Goal: Navigation & Orientation: Find specific page/section

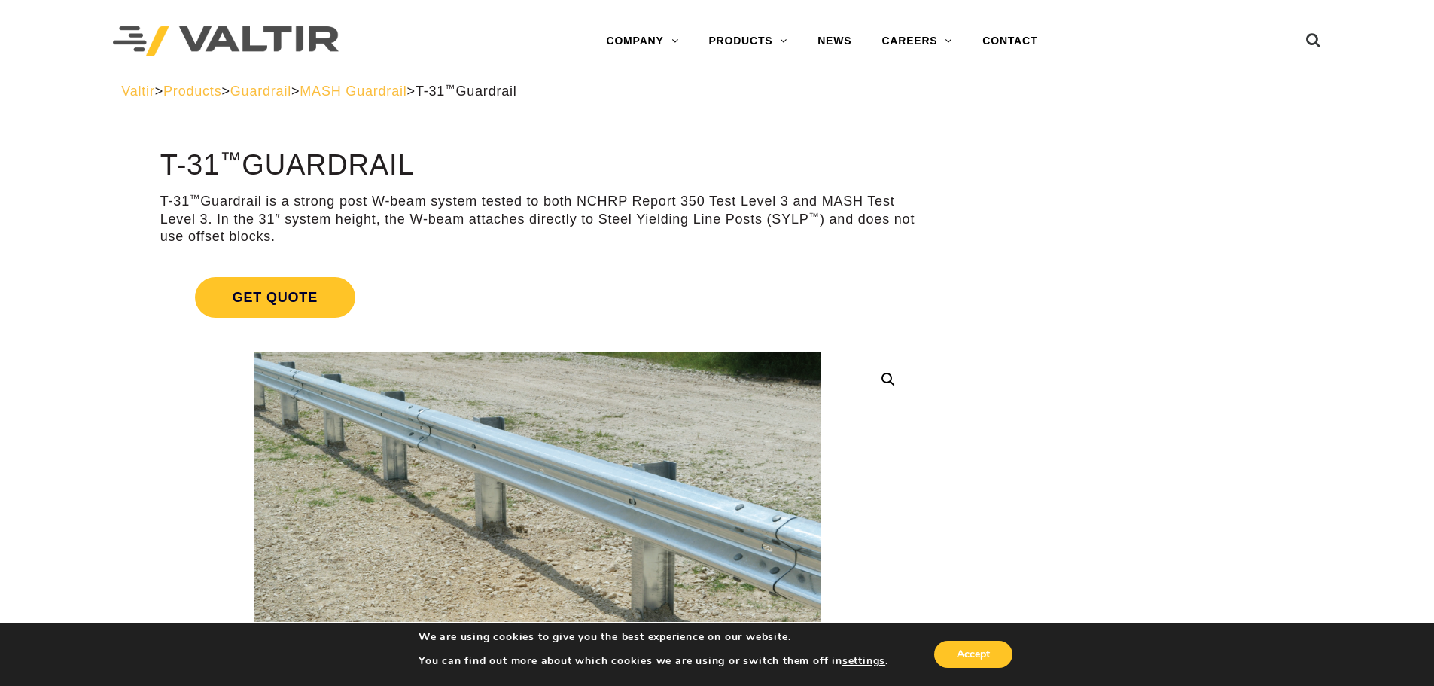
click at [200, 85] on span "Products" at bounding box center [192, 91] width 58 height 15
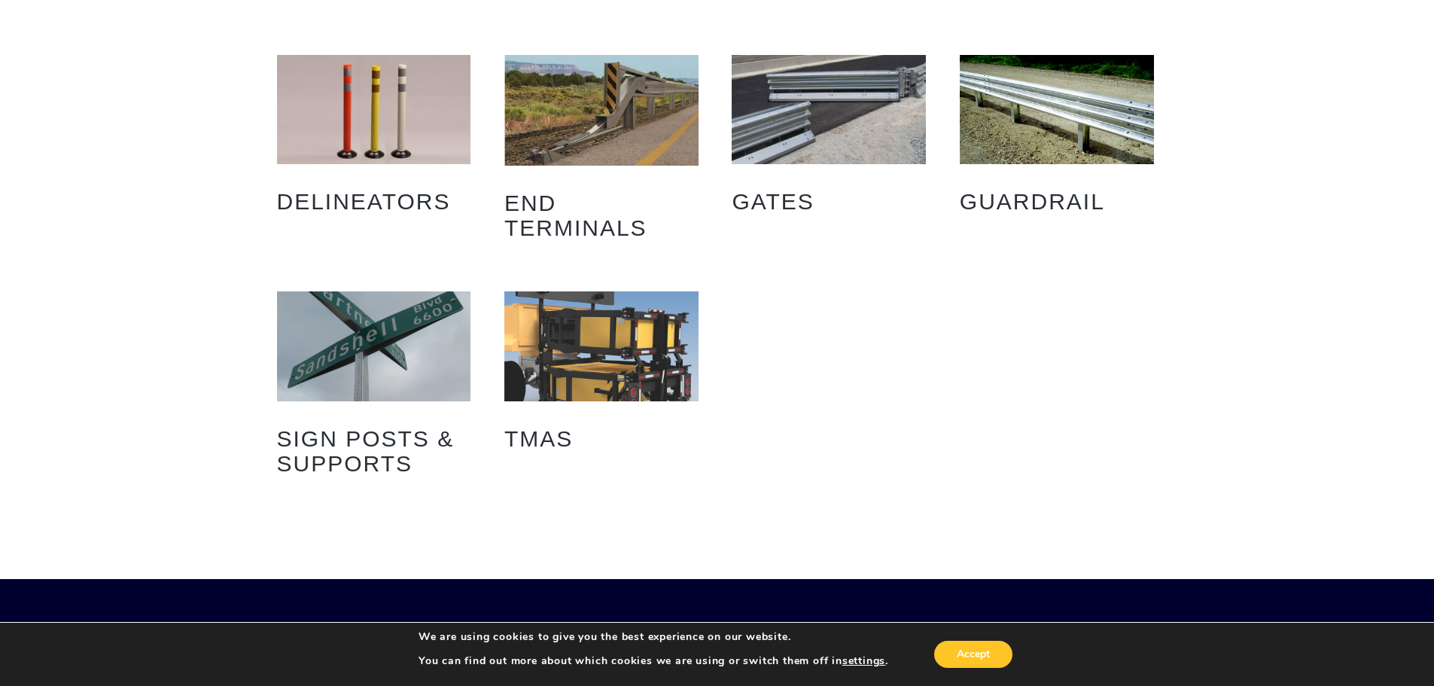
scroll to position [301, 0]
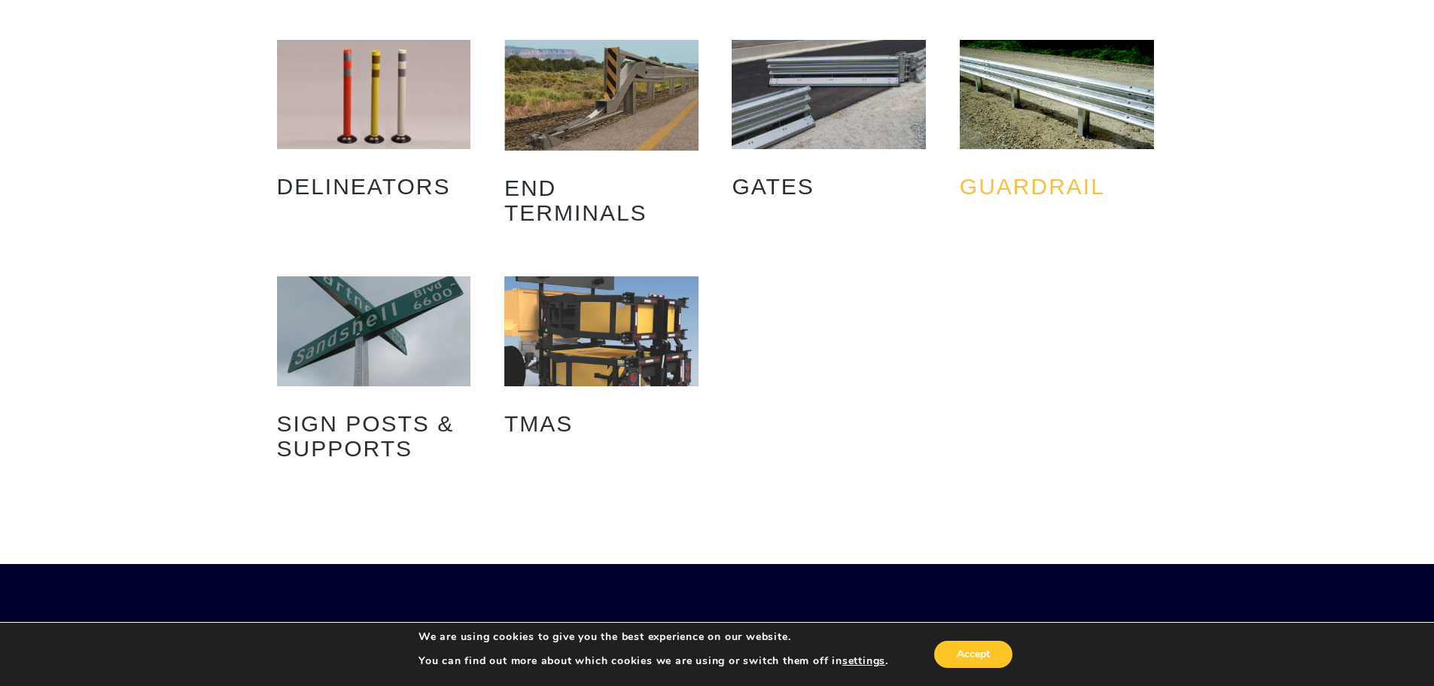
click at [1024, 190] on h2 "Guardrail (8)" at bounding box center [1057, 186] width 194 height 47
